Goal: Find specific page/section: Find specific page/section

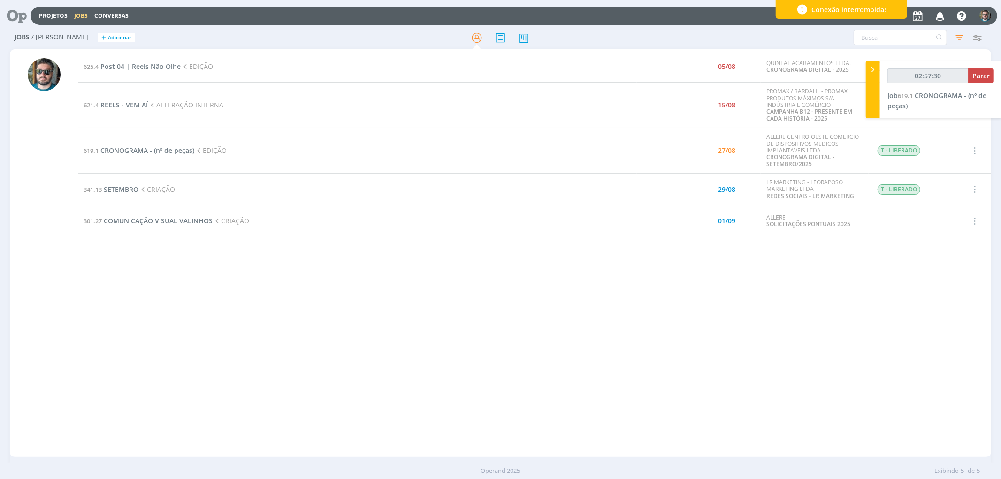
type input "02:57:31"
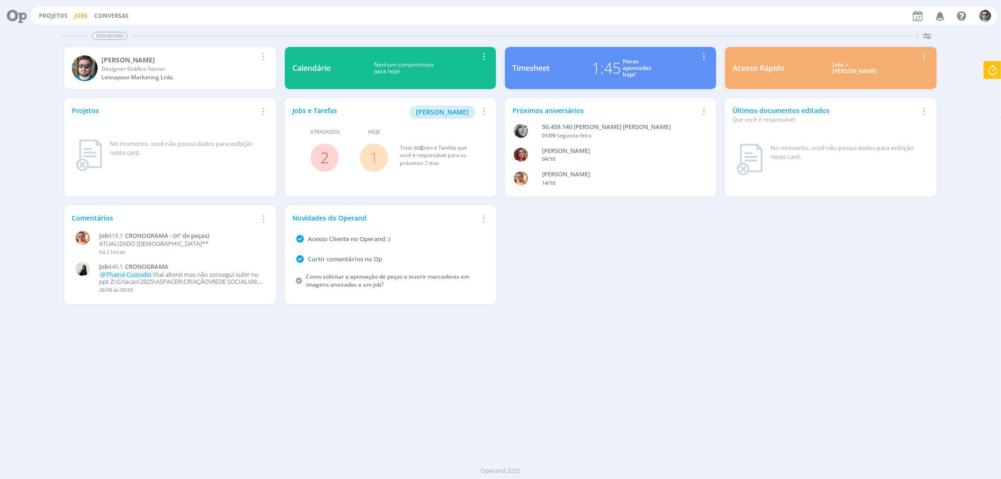
click at [76, 16] on link "Jobs" at bounding box center [81, 16] width 14 height 8
